Goal: Task Accomplishment & Management: Use online tool/utility

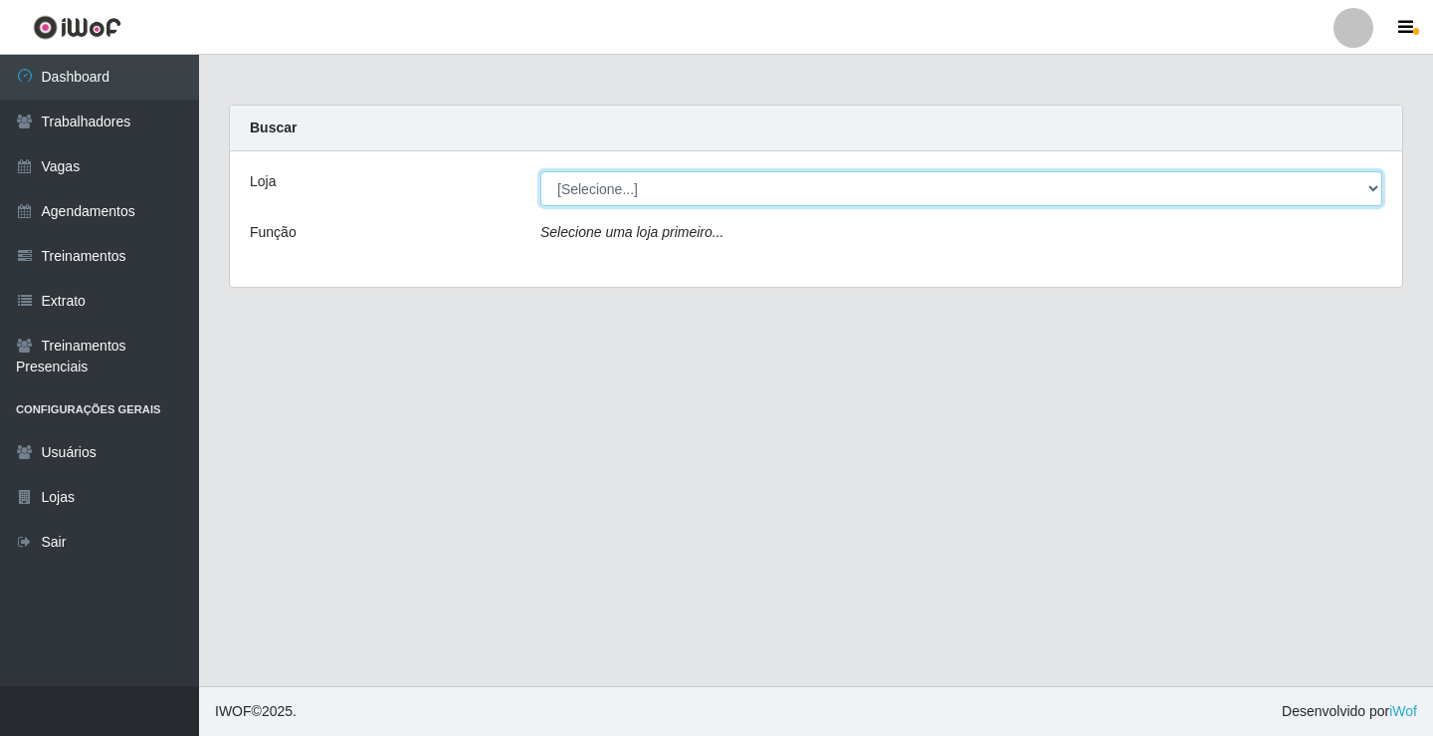
click at [618, 191] on select "[Selecione...] Edilicya Supermercado" at bounding box center [961, 188] width 842 height 35
select select "460"
click at [540, 171] on select "[Selecione...] Edilicya Supermercado" at bounding box center [961, 188] width 842 height 35
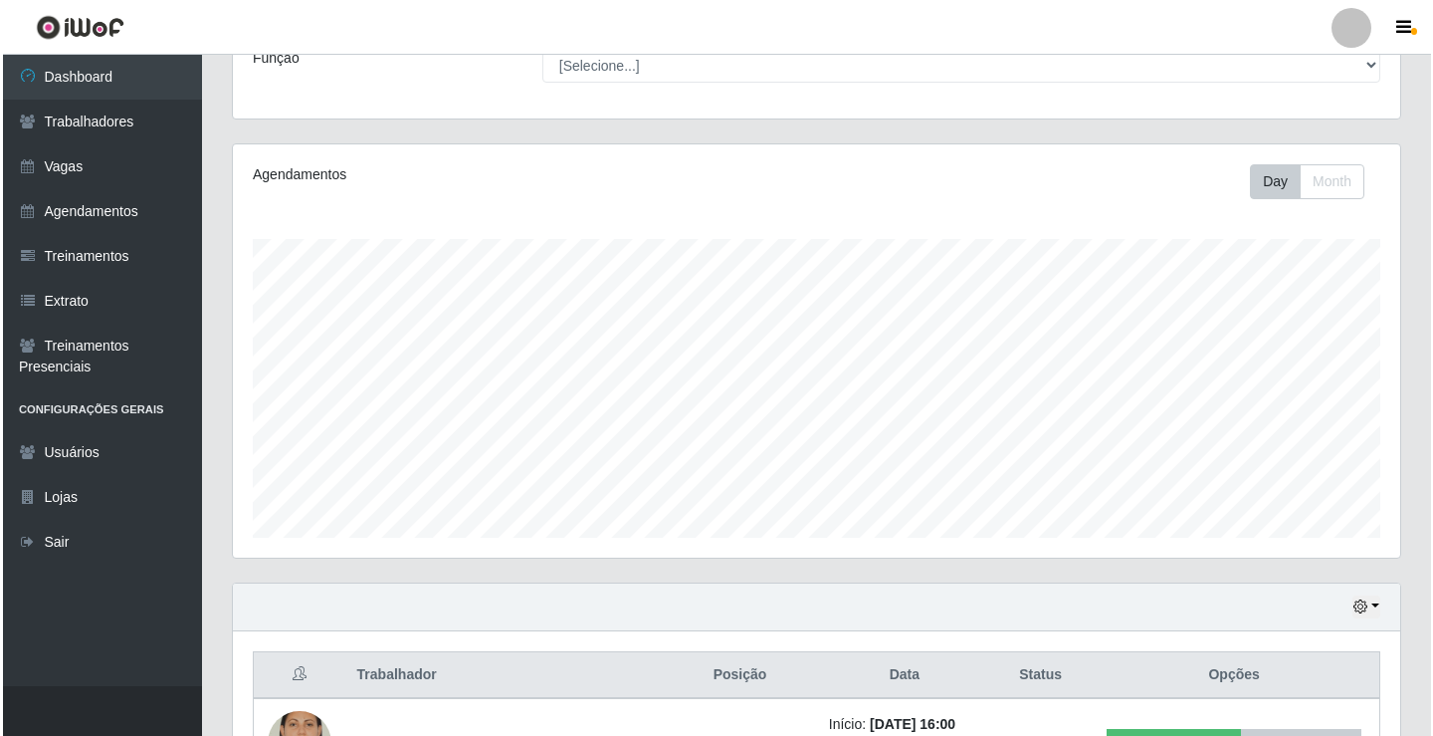
scroll to position [320, 0]
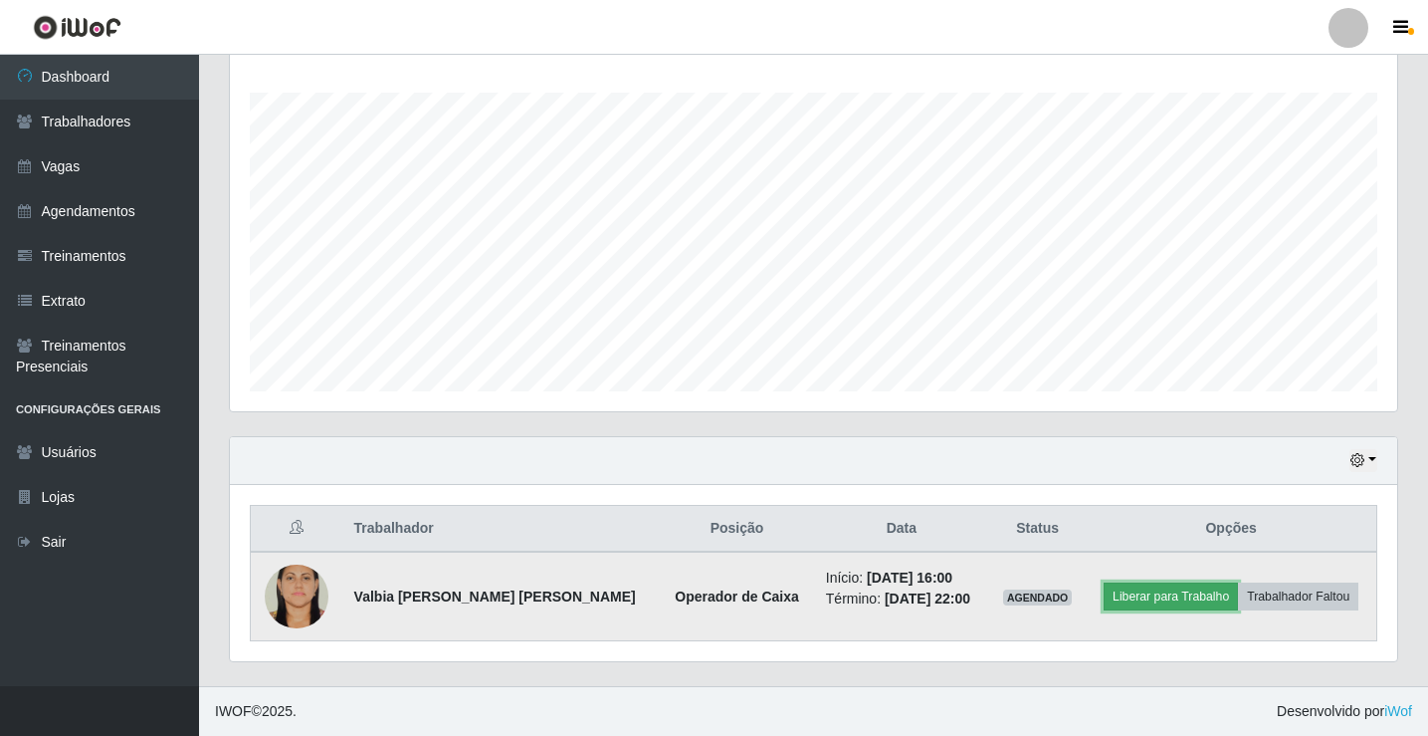
click at [1149, 598] on button "Liberar para Trabalho" at bounding box center [1171, 596] width 134 height 28
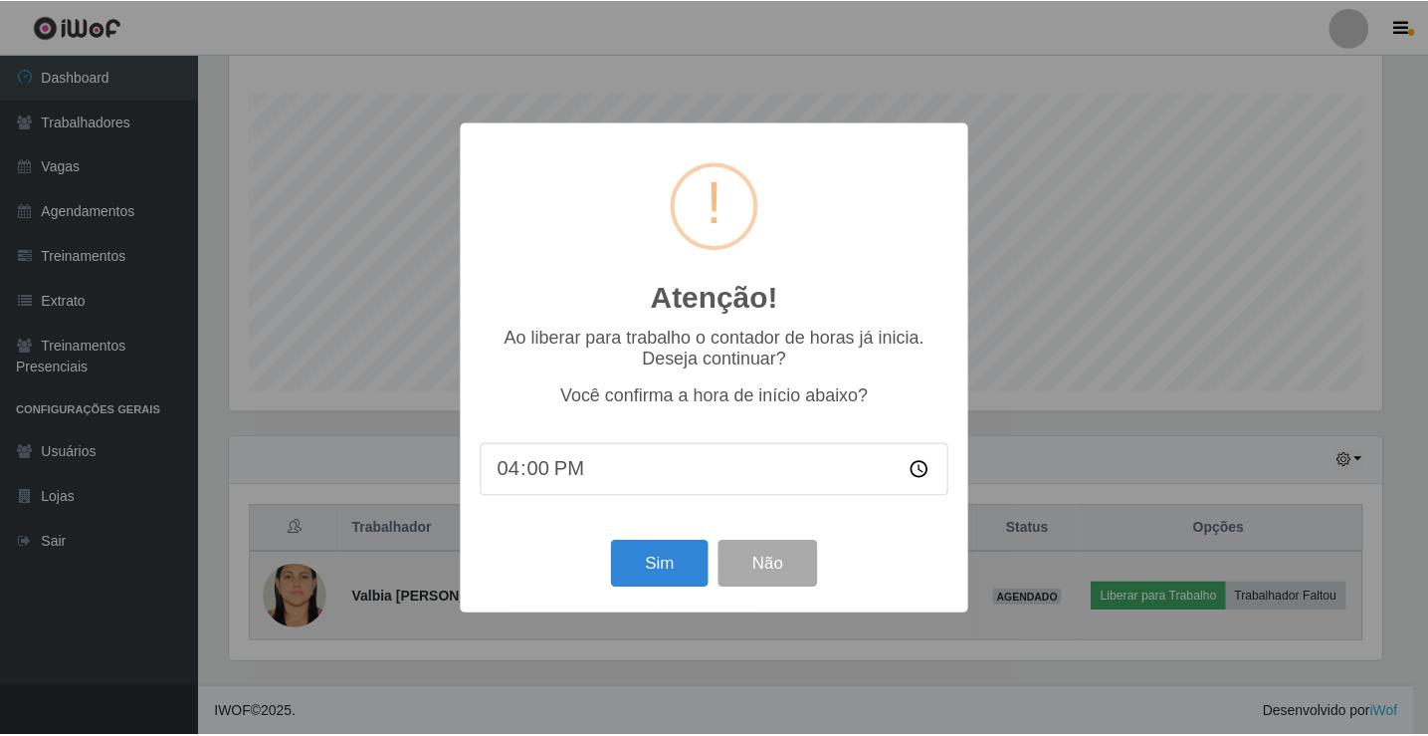
scroll to position [413, 1158]
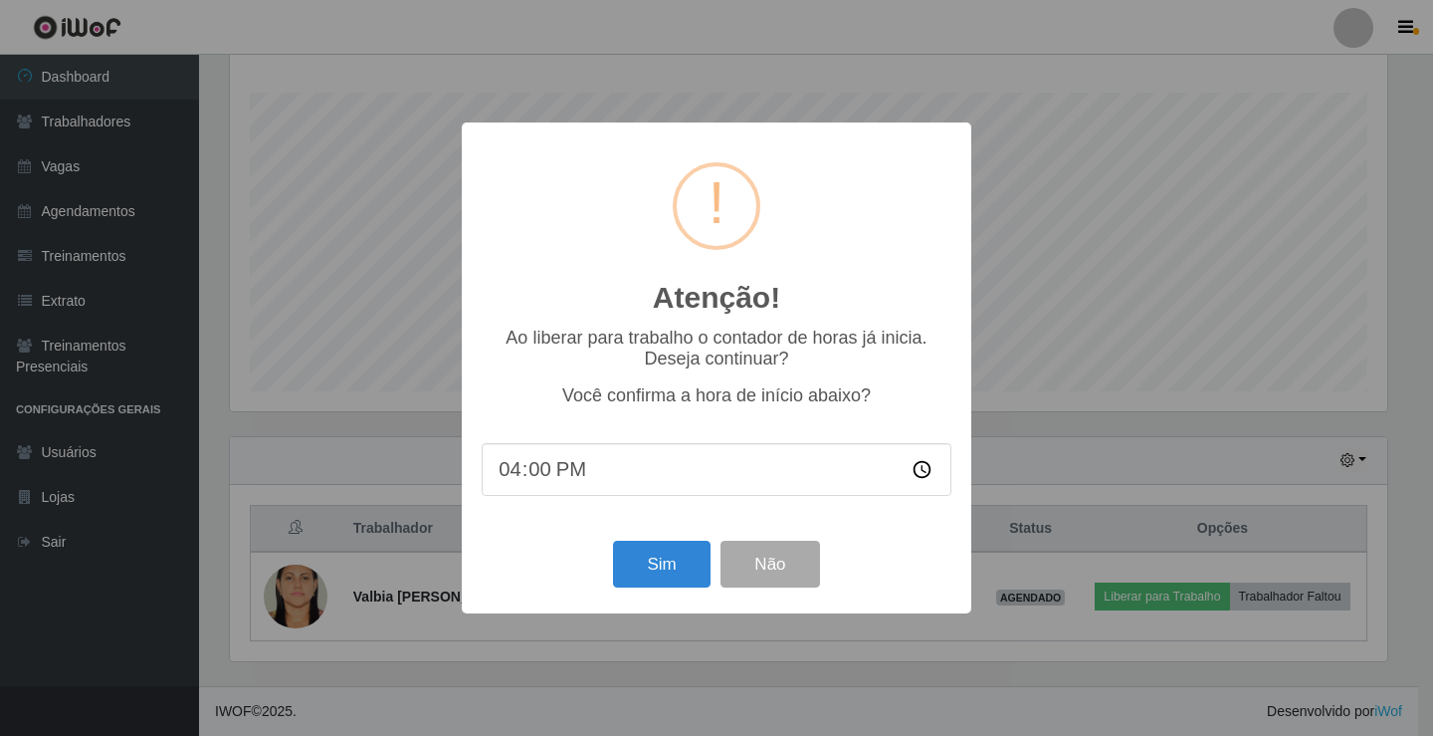
click at [648, 543] on div "Sim Não" at bounding box center [717, 563] width 470 height 57
click at [645, 550] on button "Sim" at bounding box center [661, 563] width 97 height 47
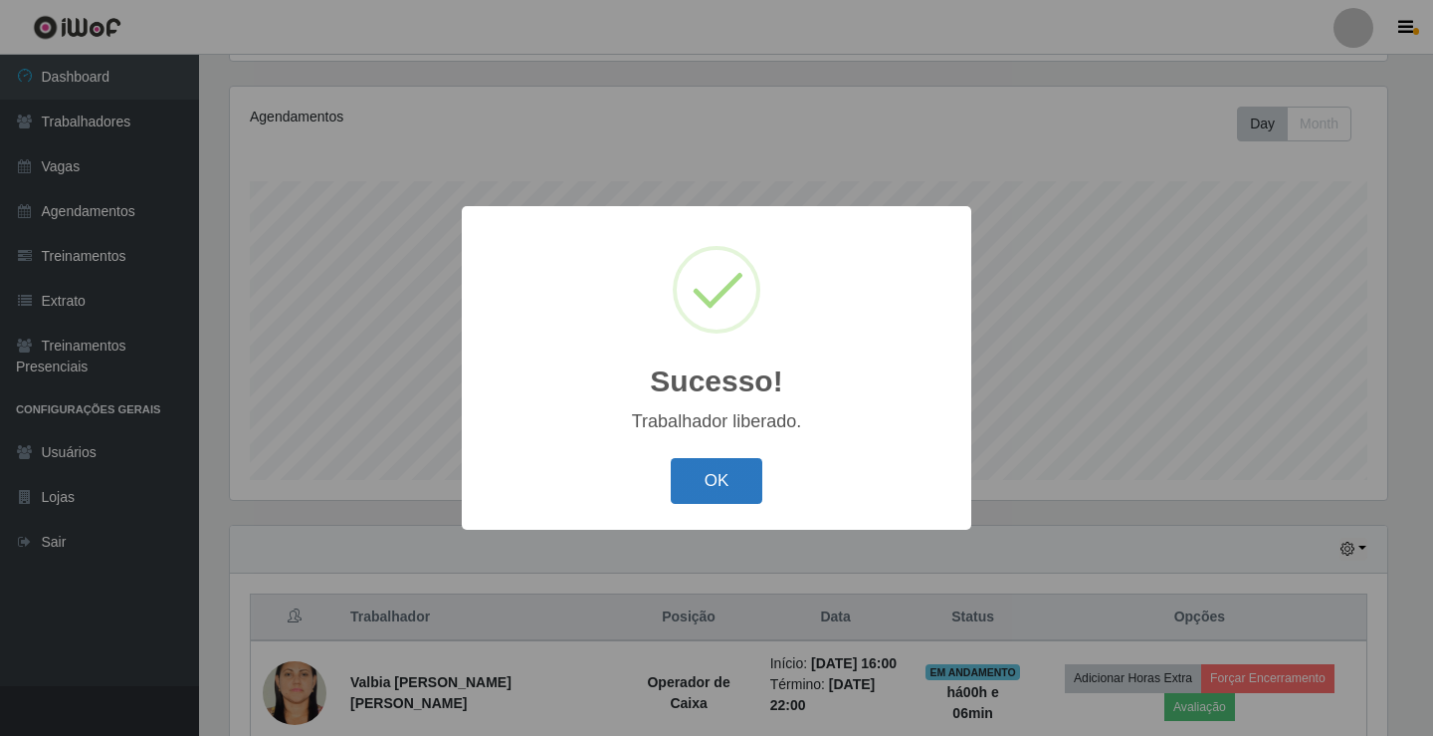
click at [706, 466] on button "OK" at bounding box center [717, 481] width 93 height 47
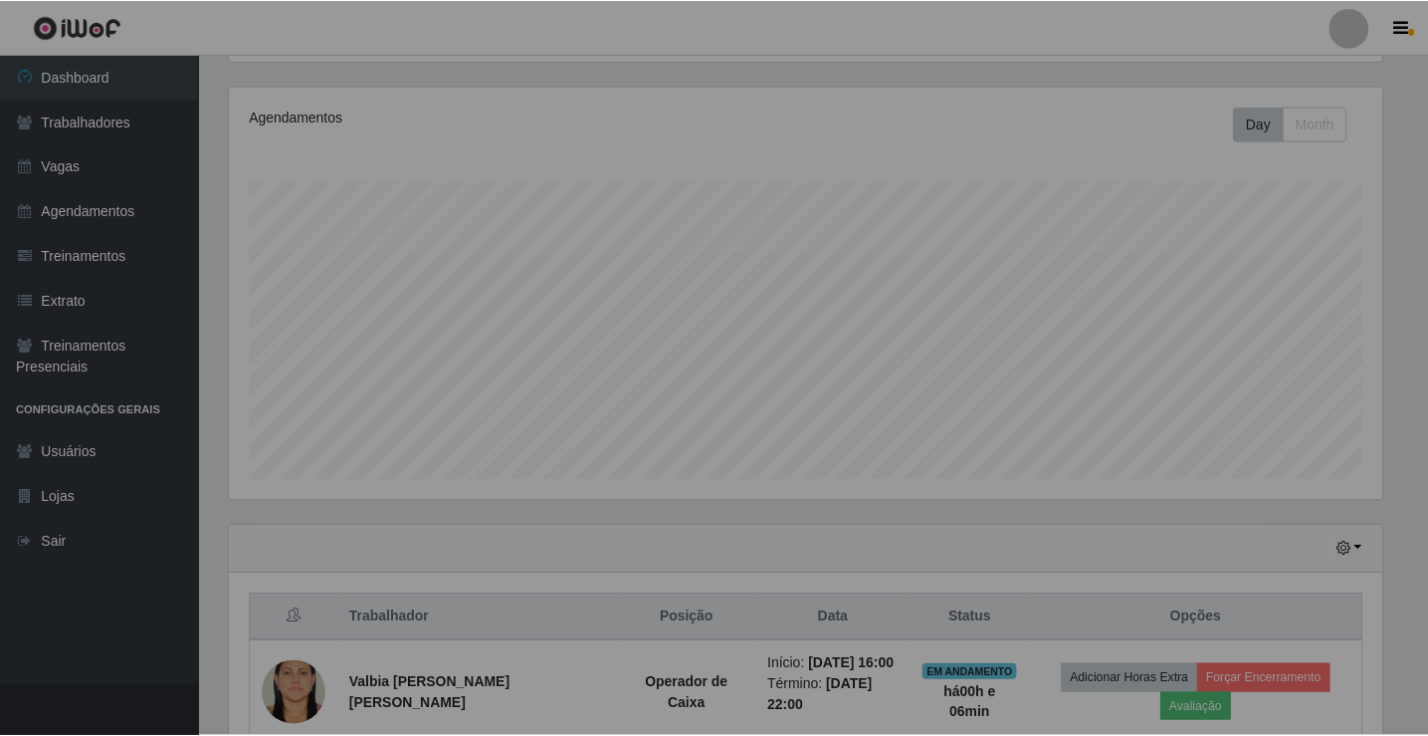
scroll to position [413, 1167]
